Goal: Task Accomplishment & Management: Manage account settings

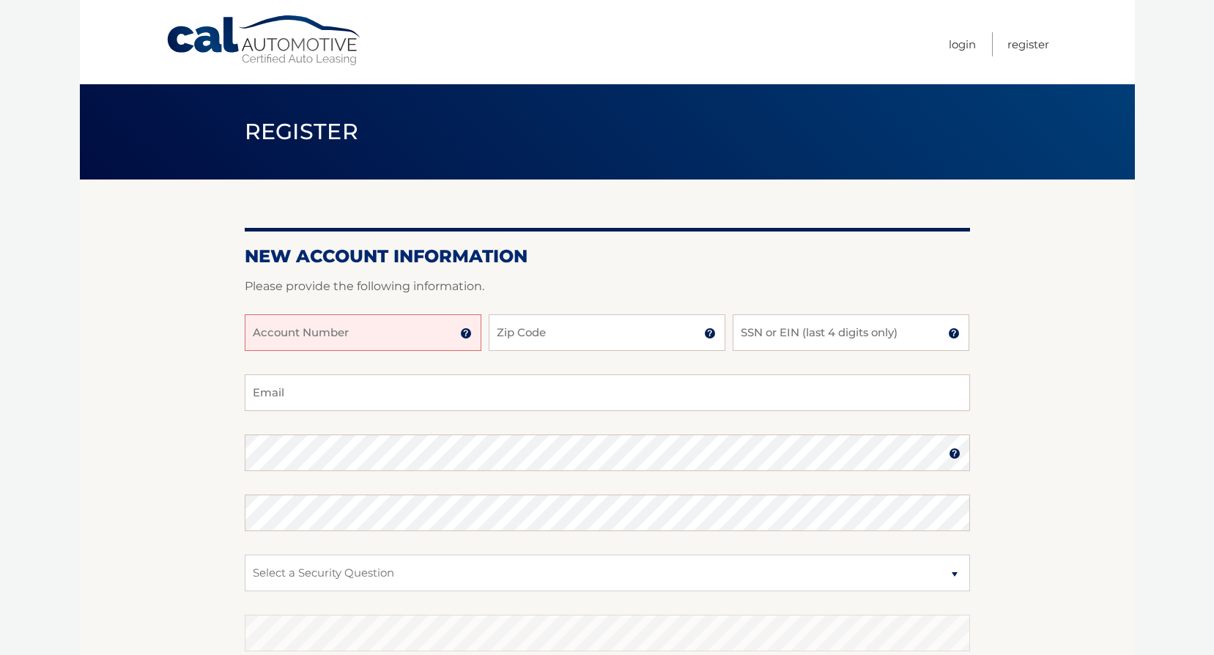
click at [360, 333] on input "Account Number" at bounding box center [363, 332] width 237 height 37
type input "44455999509"
click at [589, 344] on input "Zip Code" at bounding box center [607, 332] width 237 height 37
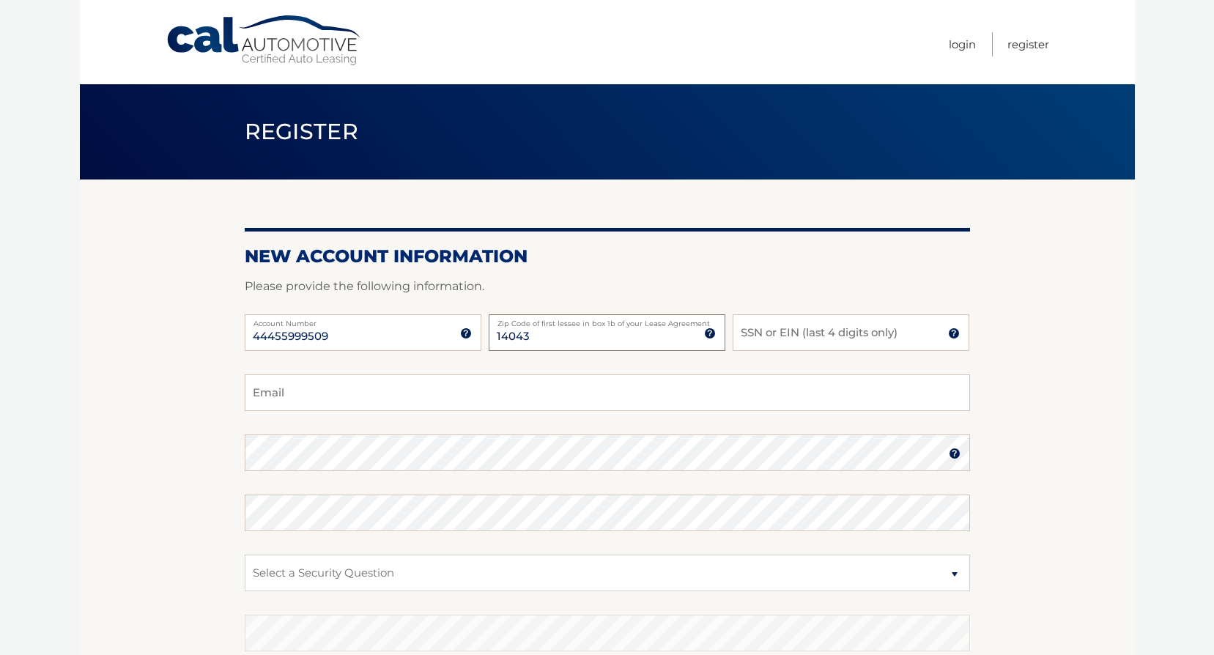
type input "14043"
click at [755, 332] on input "SSN or EIN (last 4 digits only)" at bounding box center [851, 332] width 237 height 37
type input "0171"
click at [287, 397] on input "Email" at bounding box center [608, 393] width 726 height 37
type input "nayzie5176@gmail.com"
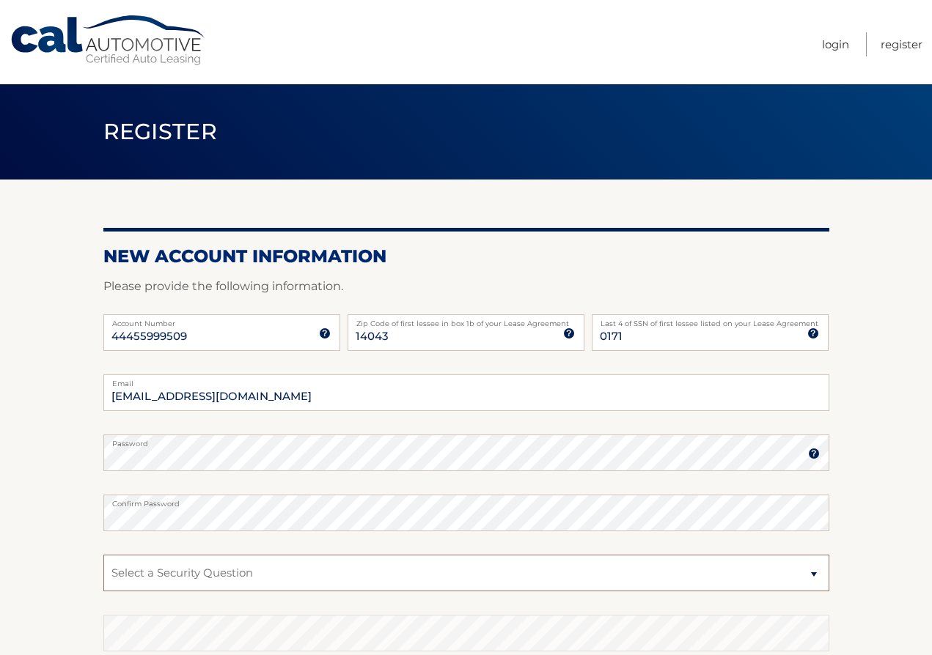
click at [180, 568] on select "Select a Security Question What was the name of your elementary school? What is…" at bounding box center [466, 573] width 726 height 37
select select "1"
click at [103, 555] on select "Select a Security Question What was the name of your elementary school? What is…" at bounding box center [466, 573] width 726 height 37
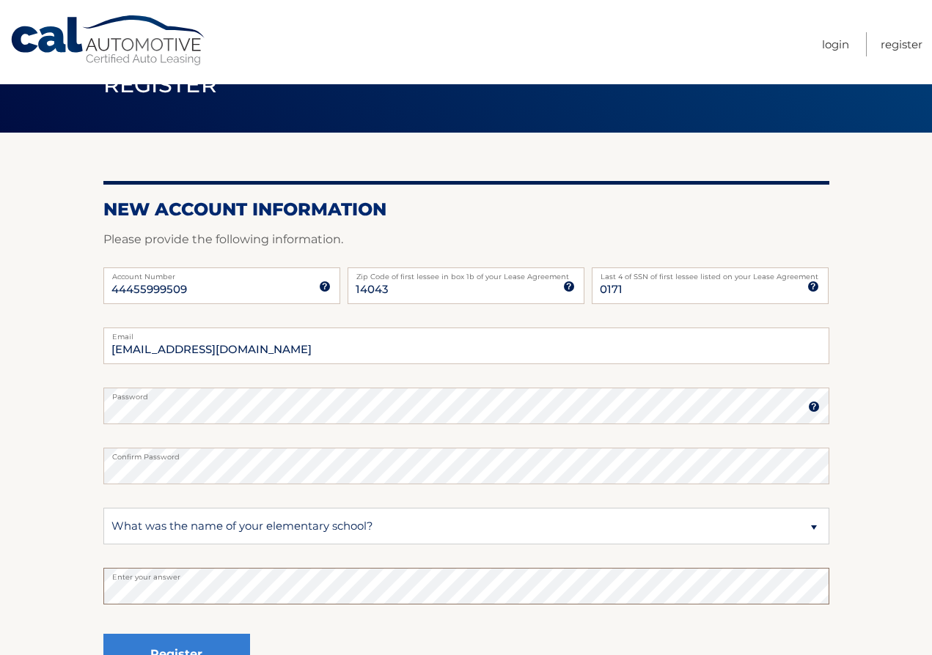
scroll to position [208, 0]
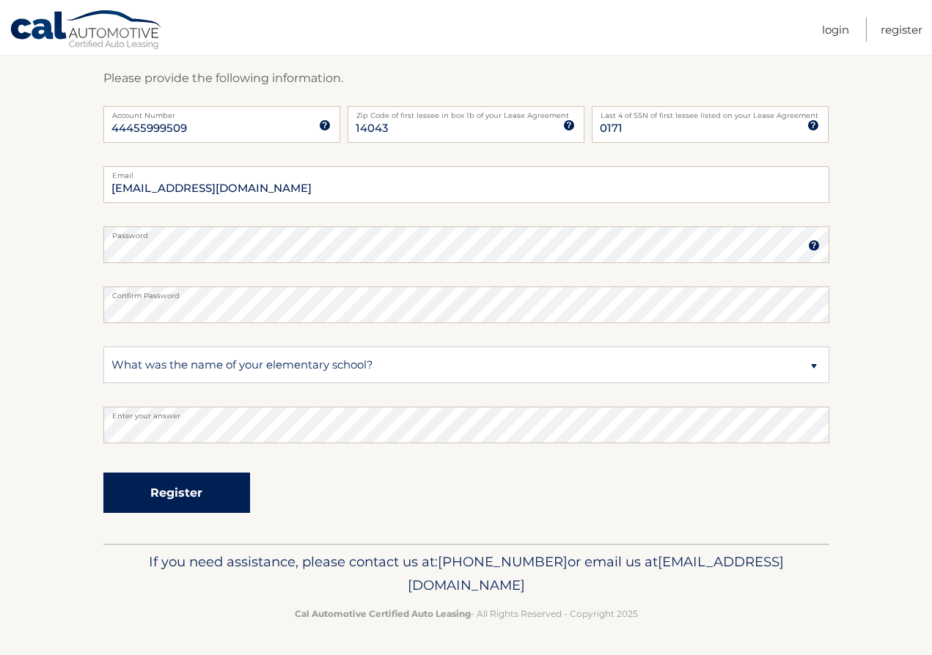
click at [195, 495] on button "Register" at bounding box center [176, 493] width 147 height 40
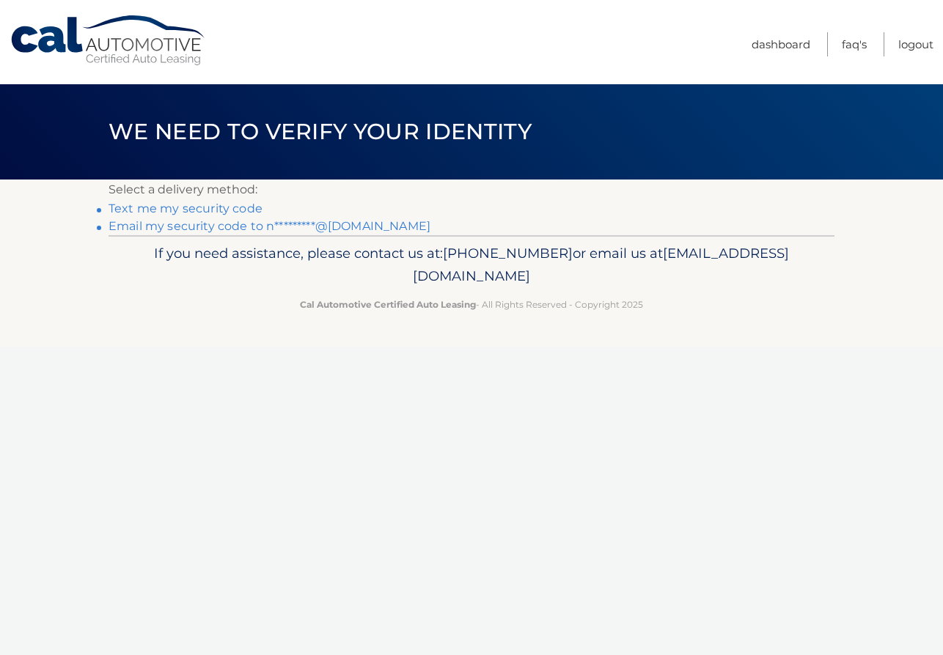
click at [230, 209] on link "Text me my security code" at bounding box center [185, 209] width 154 height 14
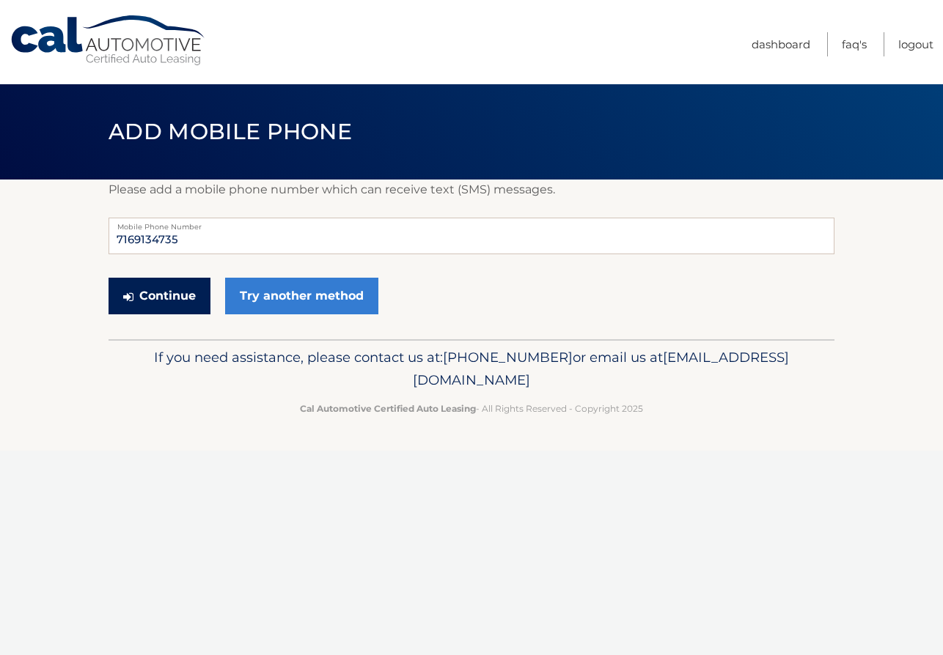
click at [177, 295] on button "Continue" at bounding box center [159, 296] width 102 height 37
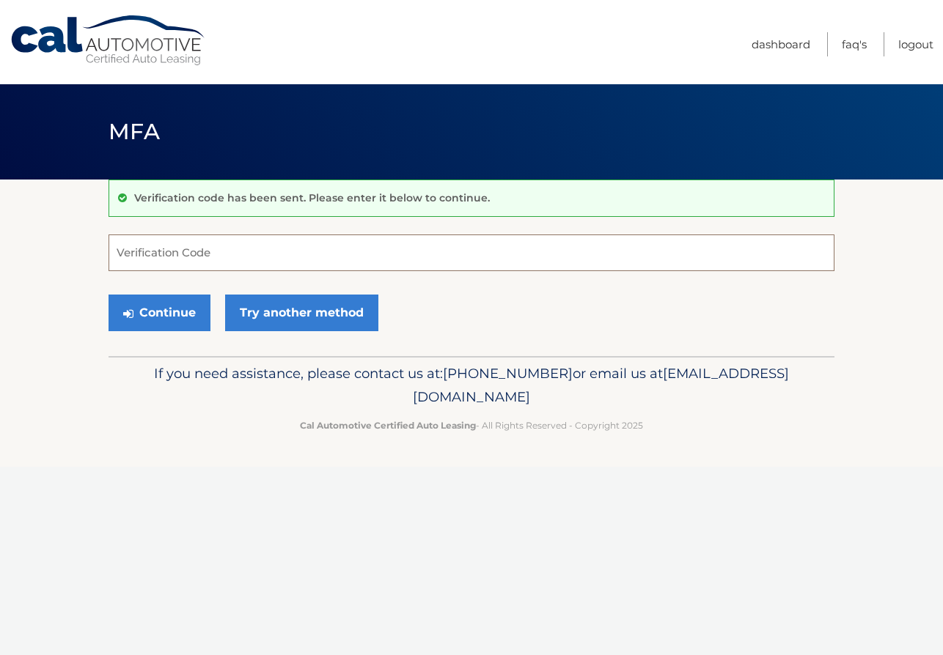
click at [212, 248] on input "Verification Code" at bounding box center [471, 253] width 726 height 37
type input "411602"
click at [177, 316] on button "Continue" at bounding box center [159, 313] width 102 height 37
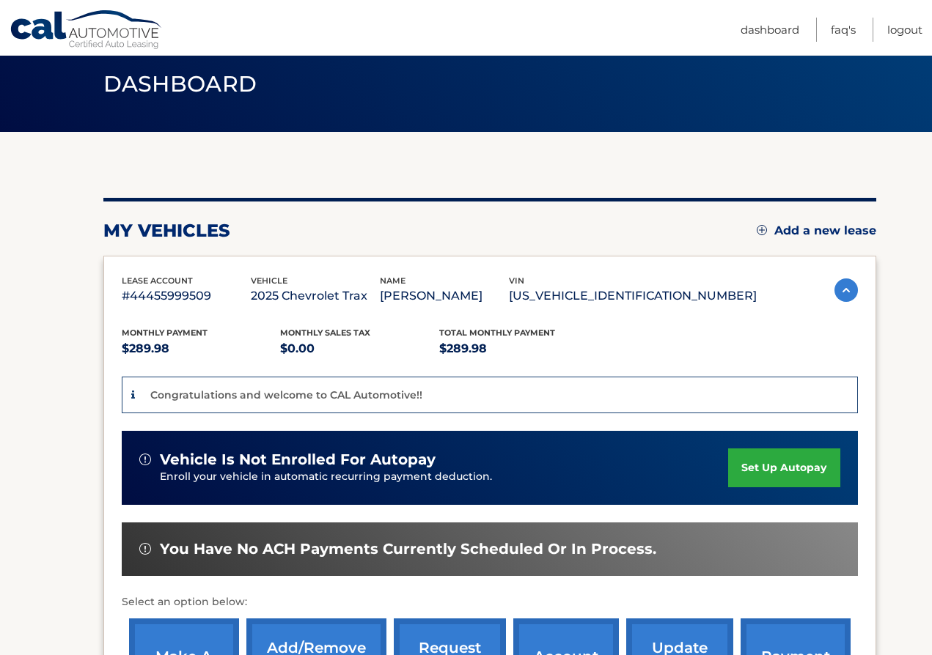
scroll to position [73, 0]
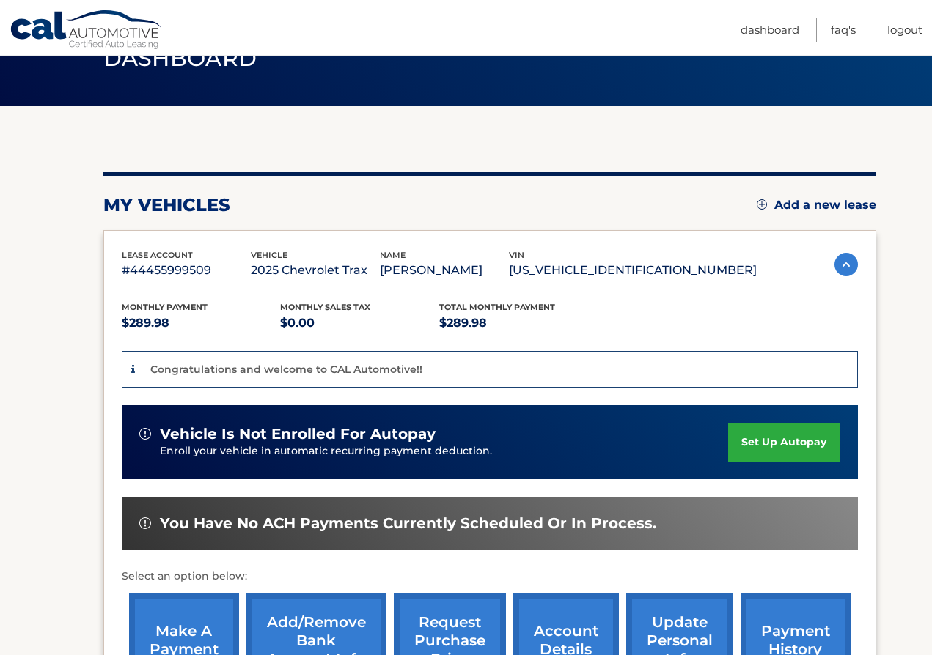
click at [784, 437] on link "set up autopay" at bounding box center [783, 442] width 111 height 39
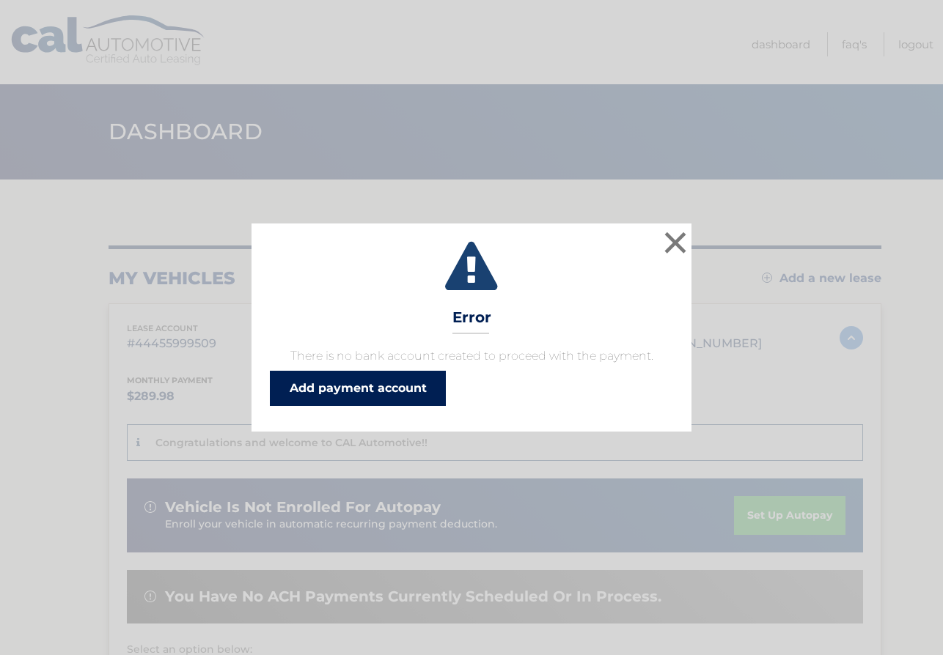
click at [357, 387] on link "Add payment account" at bounding box center [358, 388] width 176 height 35
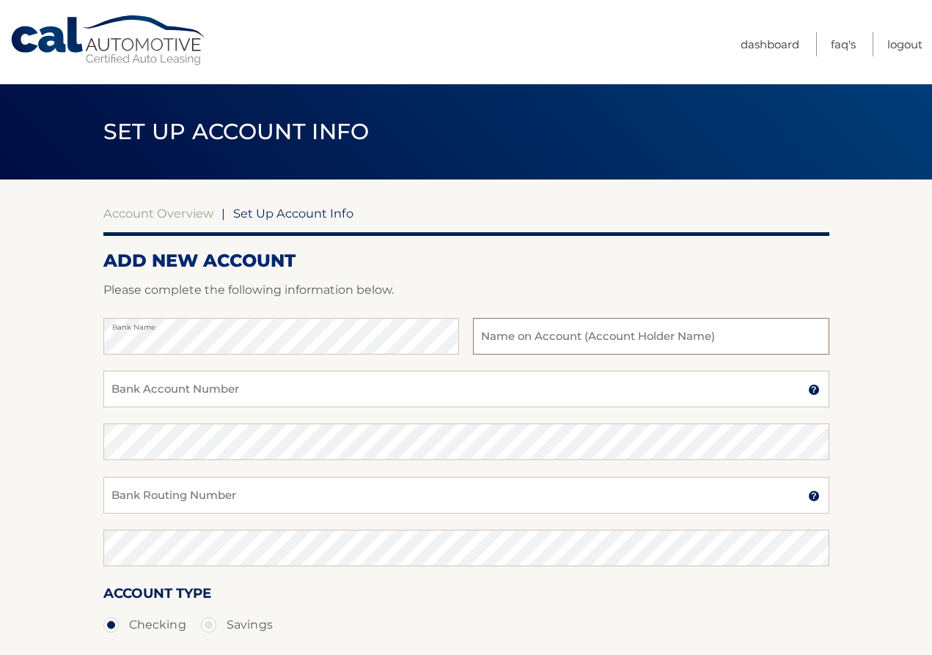
click at [558, 334] on input "text" at bounding box center [650, 336] width 355 height 37
type input "[PERSON_NAME]"
click at [130, 391] on input "Bank Account Number" at bounding box center [466, 389] width 726 height 37
type input "4026273716"
click at [139, 494] on input "Bank Routing Number" at bounding box center [466, 495] width 726 height 37
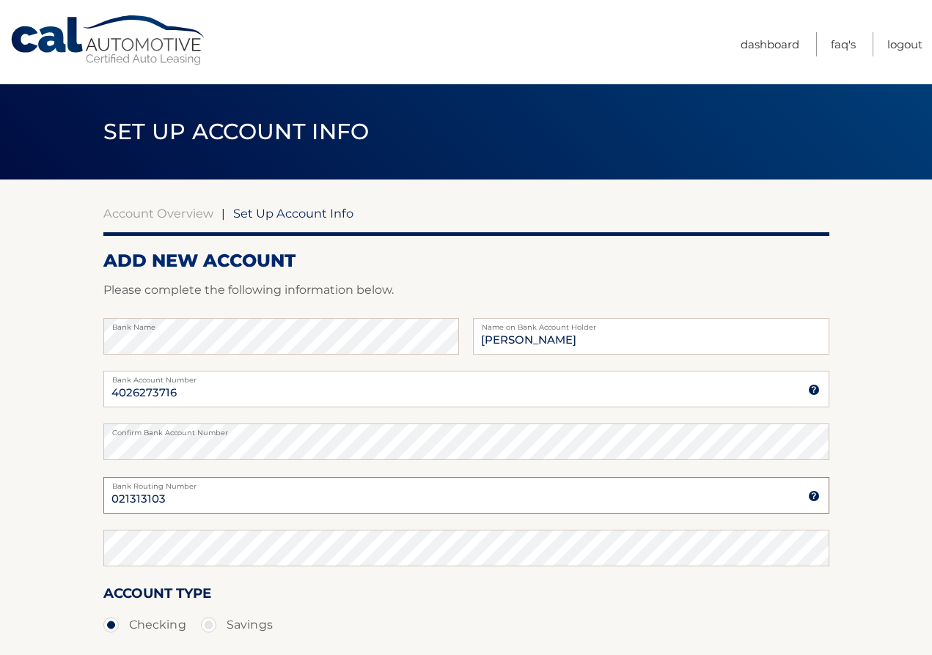
type input "021313103"
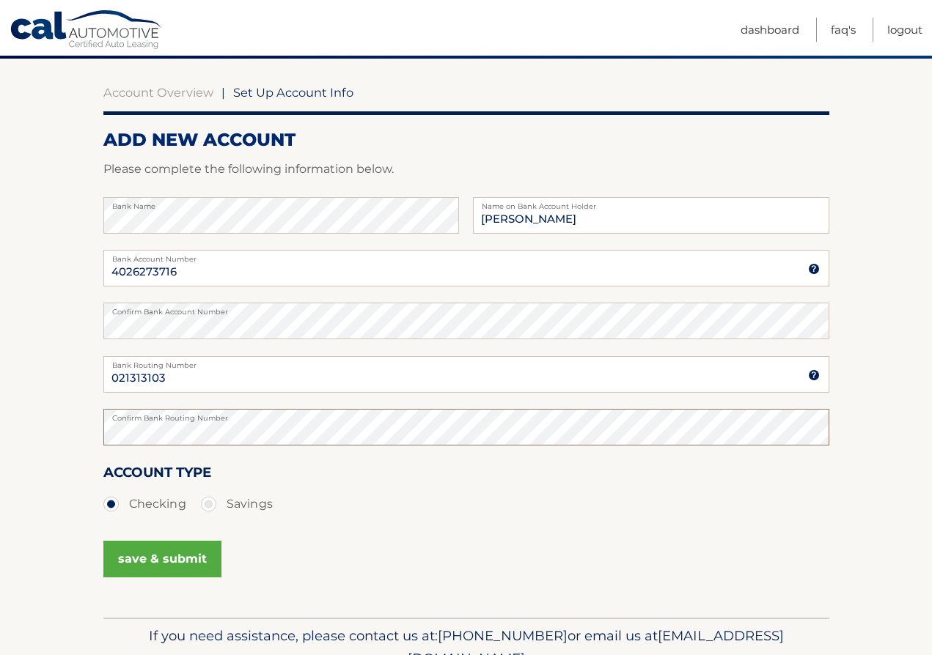
scroll to position [195, 0]
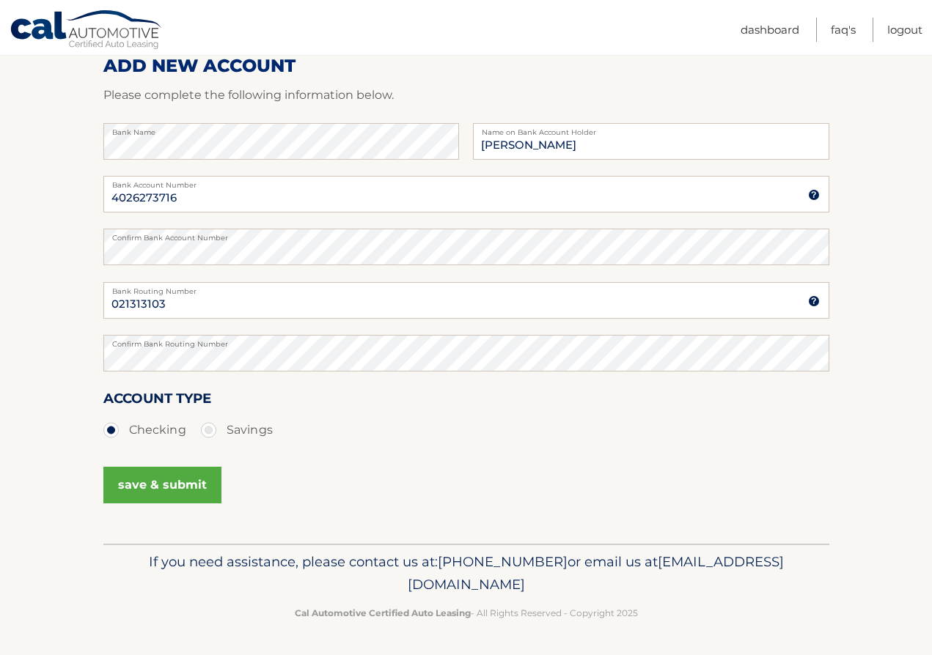
click at [175, 482] on button "save & submit" at bounding box center [162, 485] width 118 height 37
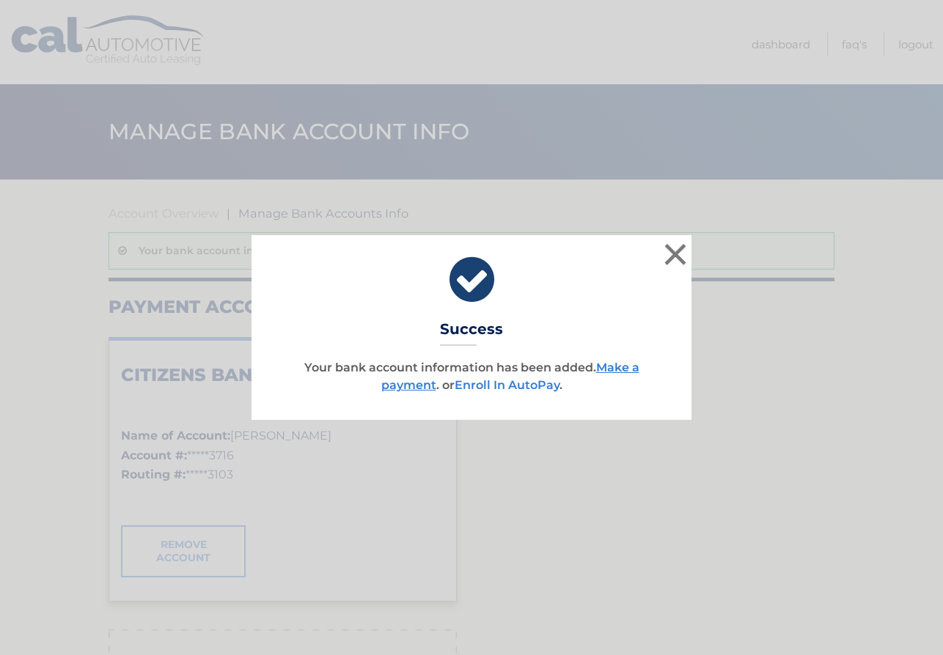
click at [506, 386] on link "Enroll In AutoPay" at bounding box center [506, 385] width 105 height 14
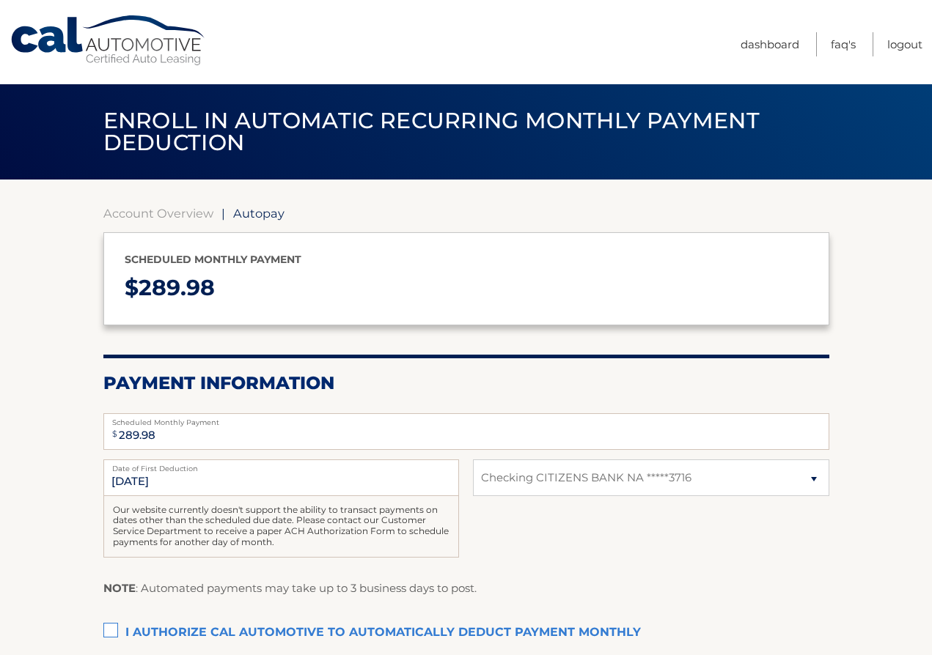
select select "NTFkZDNmYjEtOGZiZi00ZGZlLTkxMjUtYTU2MzU3NDQ3MDdi"
click at [114, 630] on label "I authorize cal automotive to automatically deduct payment monthly This checkbo…" at bounding box center [466, 633] width 726 height 29
click at [0, 0] on input "I authorize cal automotive to automatically deduct payment monthly This checkbo…" at bounding box center [0, 0] width 0 height 0
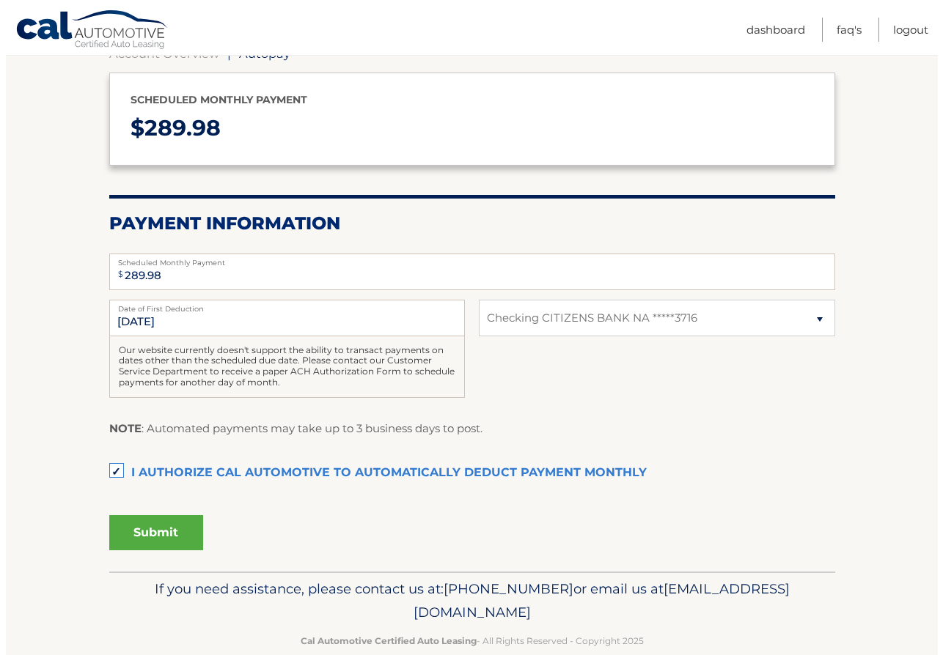
scroll to position [187, 0]
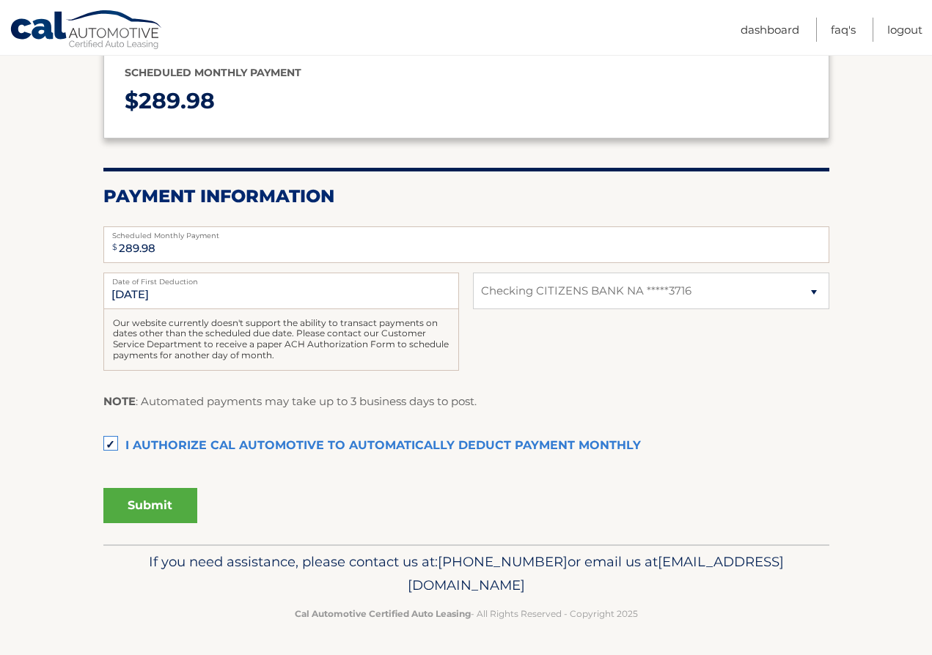
click at [176, 504] on button "Submit" at bounding box center [150, 505] width 94 height 35
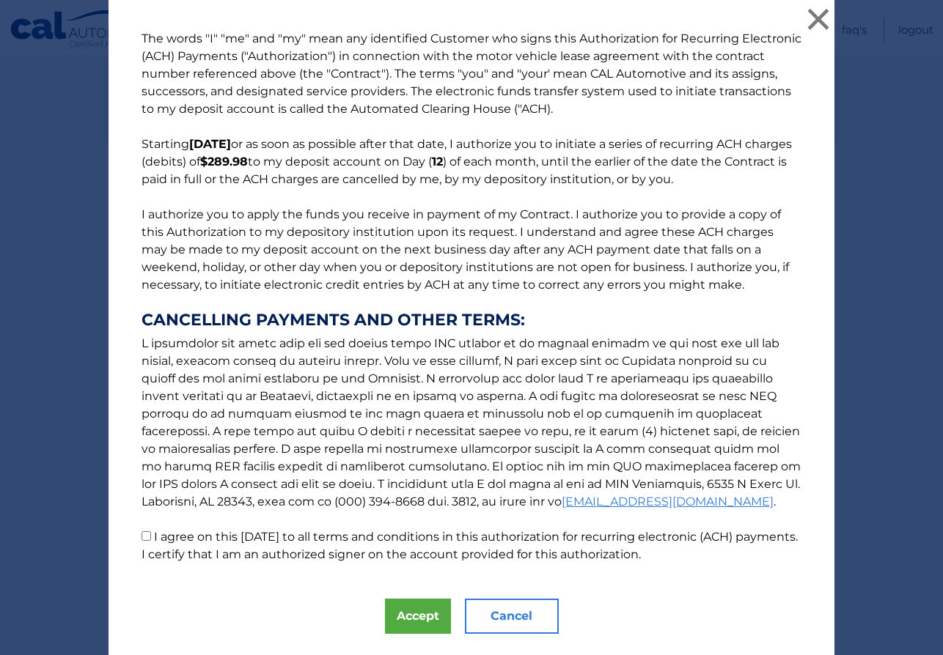
drag, startPoint x: 139, startPoint y: 536, endPoint x: 149, endPoint y: 536, distance: 10.3
click at [141, 536] on input "I agree on this 09/04/2025 to all terms and conditions in this authorization fo…" at bounding box center [146, 536] width 10 height 10
checkbox input "true"
click at [420, 613] on button "Accept" at bounding box center [418, 616] width 66 height 35
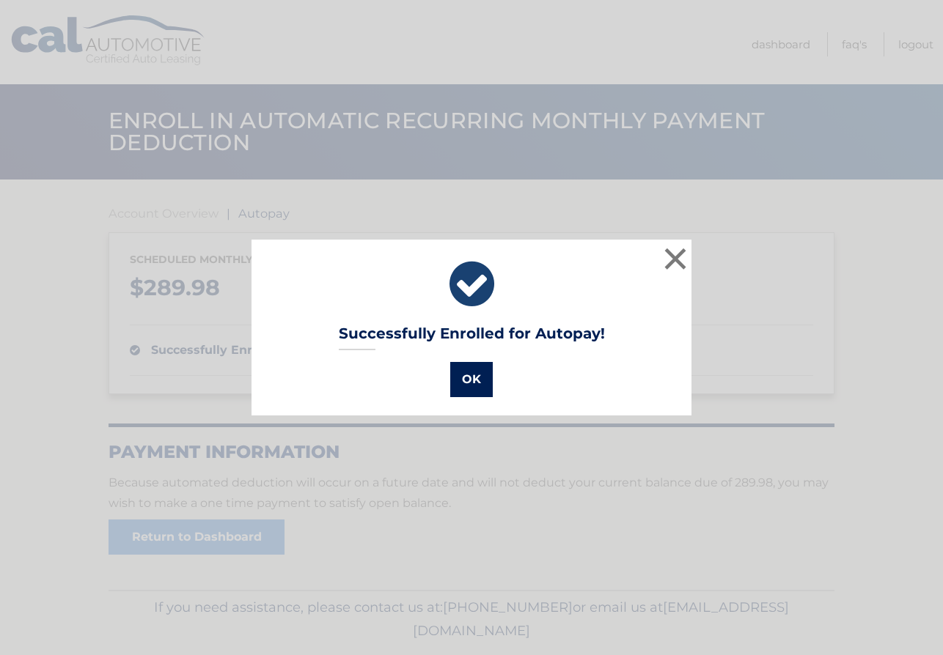
click at [467, 384] on button "OK" at bounding box center [471, 379] width 43 height 35
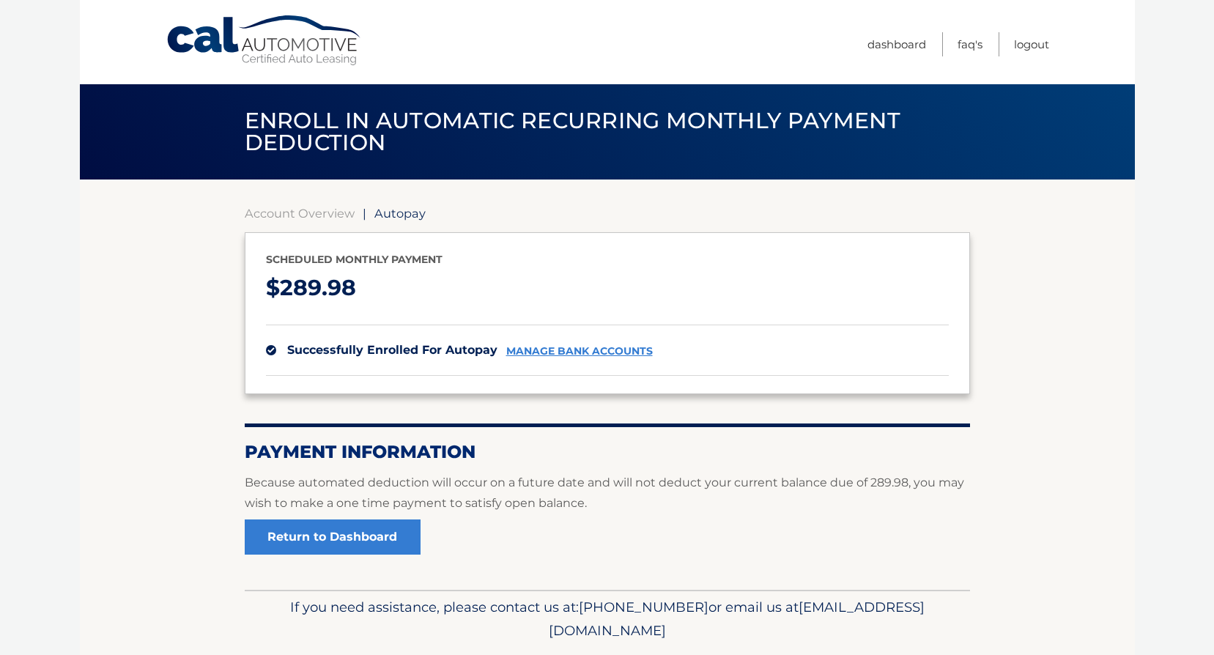
scroll to position [45, 0]
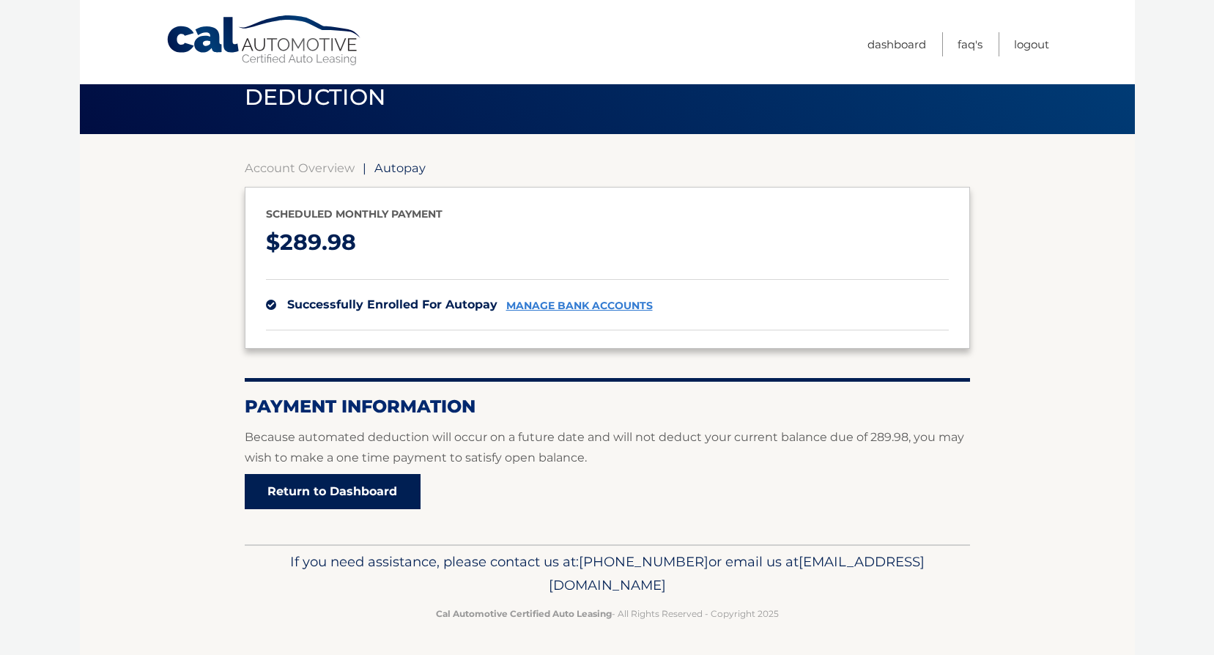
click at [339, 491] on link "Return to Dashboard" at bounding box center [333, 491] width 176 height 35
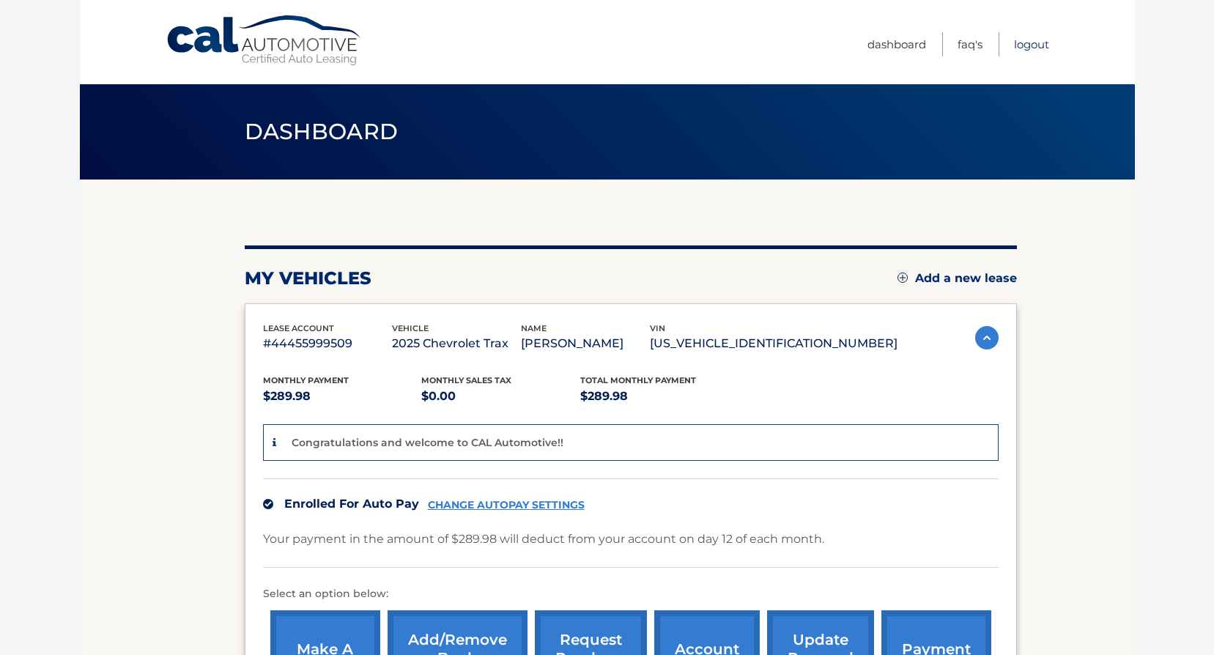
click at [1042, 43] on link "Logout" at bounding box center [1031, 44] width 35 height 24
